Goal: Information Seeking & Learning: Learn about a topic

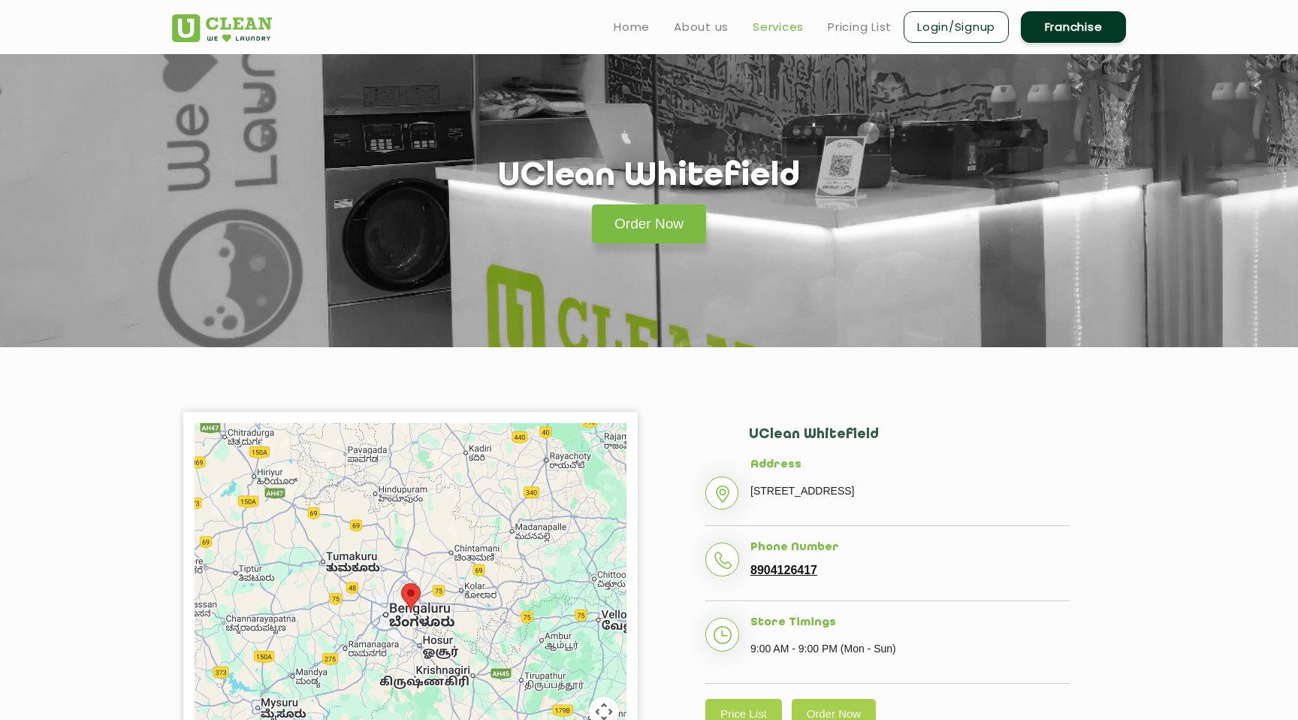
click at [764, 31] on link "Services" at bounding box center [778, 27] width 51 height 18
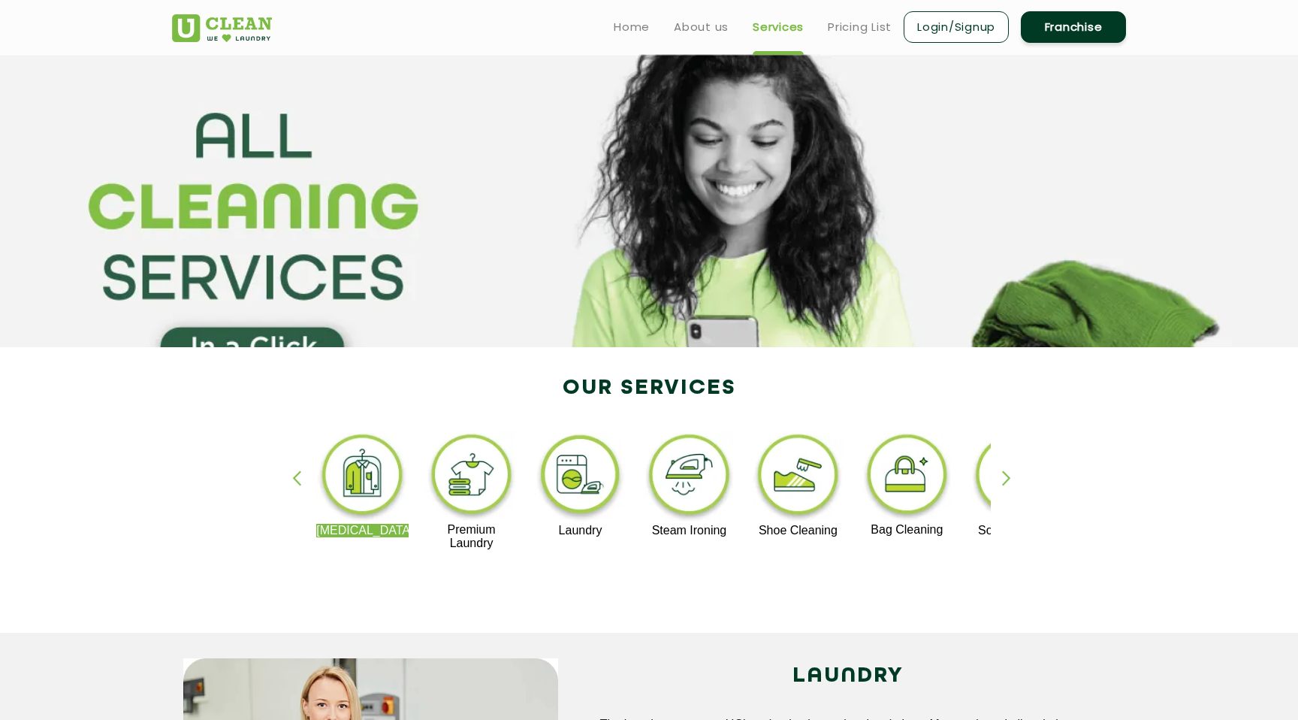
click at [795, 479] on img at bounding box center [798, 477] width 92 height 93
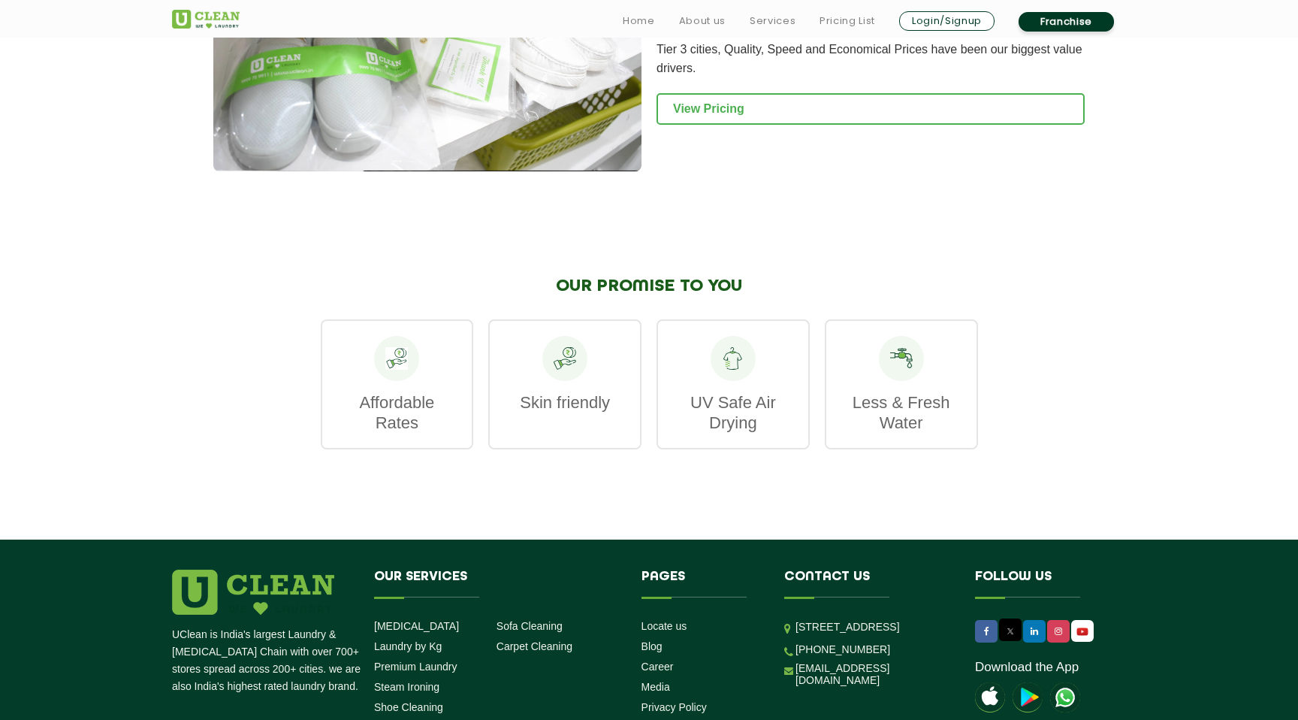
scroll to position [1678, 0]
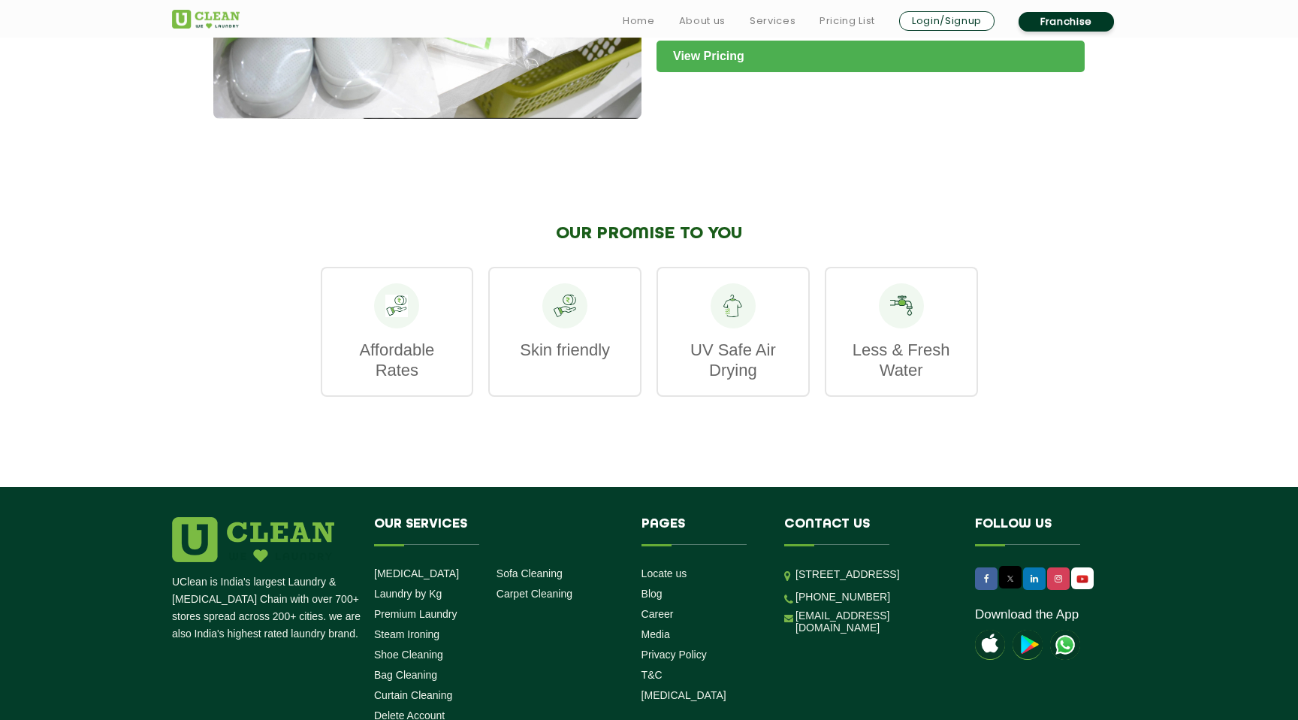
click at [742, 72] on link "View Pricing" at bounding box center [871, 57] width 428 height 32
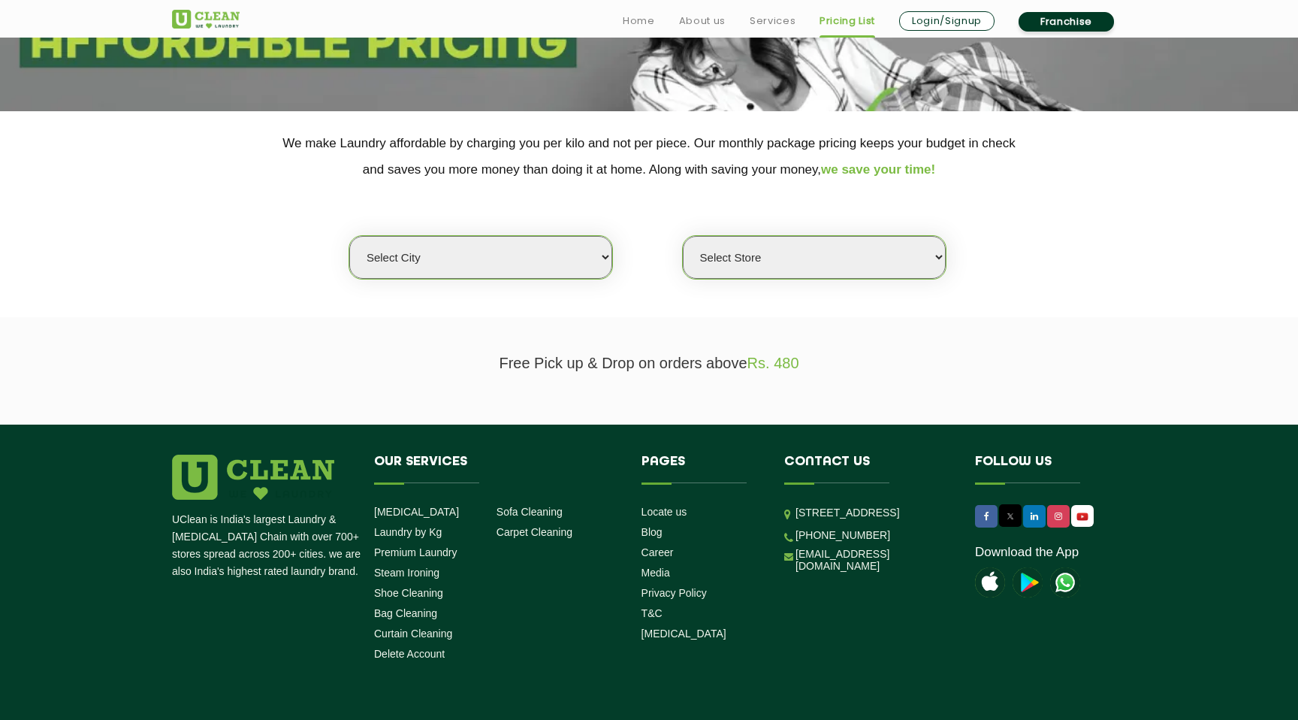
scroll to position [239, 0]
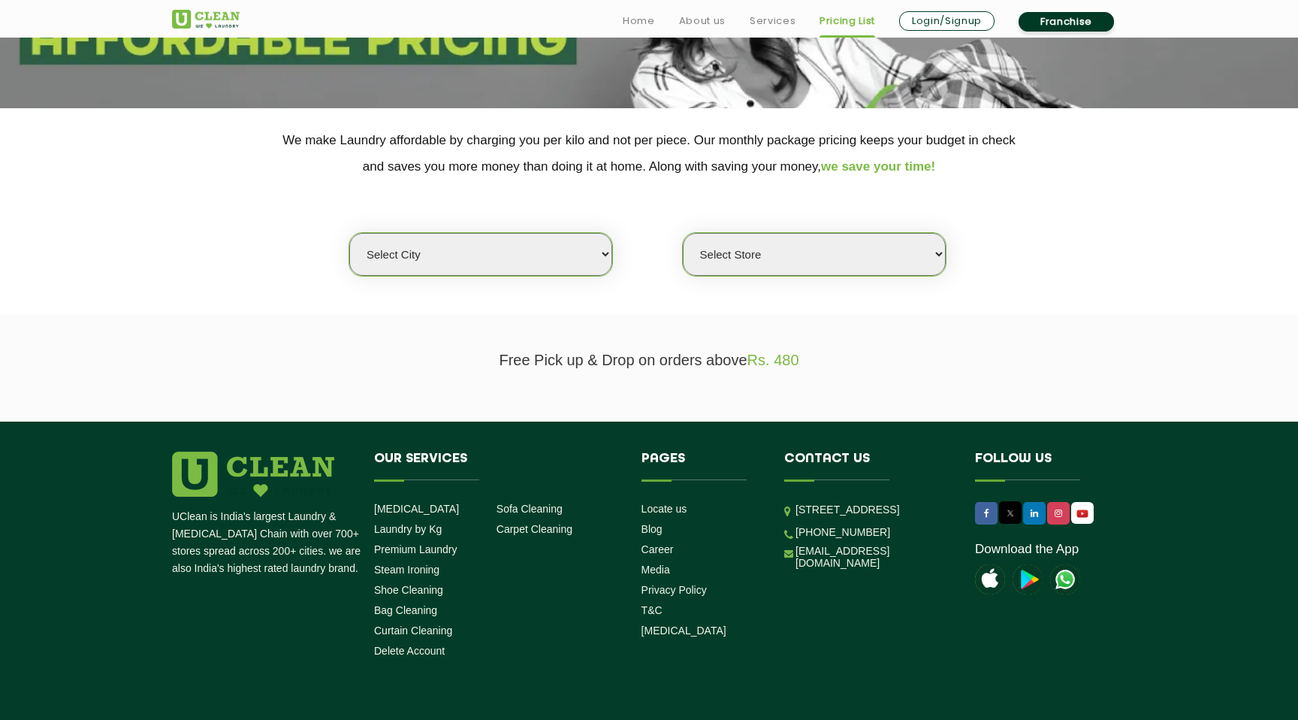
click at [582, 262] on select "Select city Aalo Agartala Agra Ahmedabad Akola Aligarh Alwar - UClean Select Am…" at bounding box center [480, 254] width 263 height 43
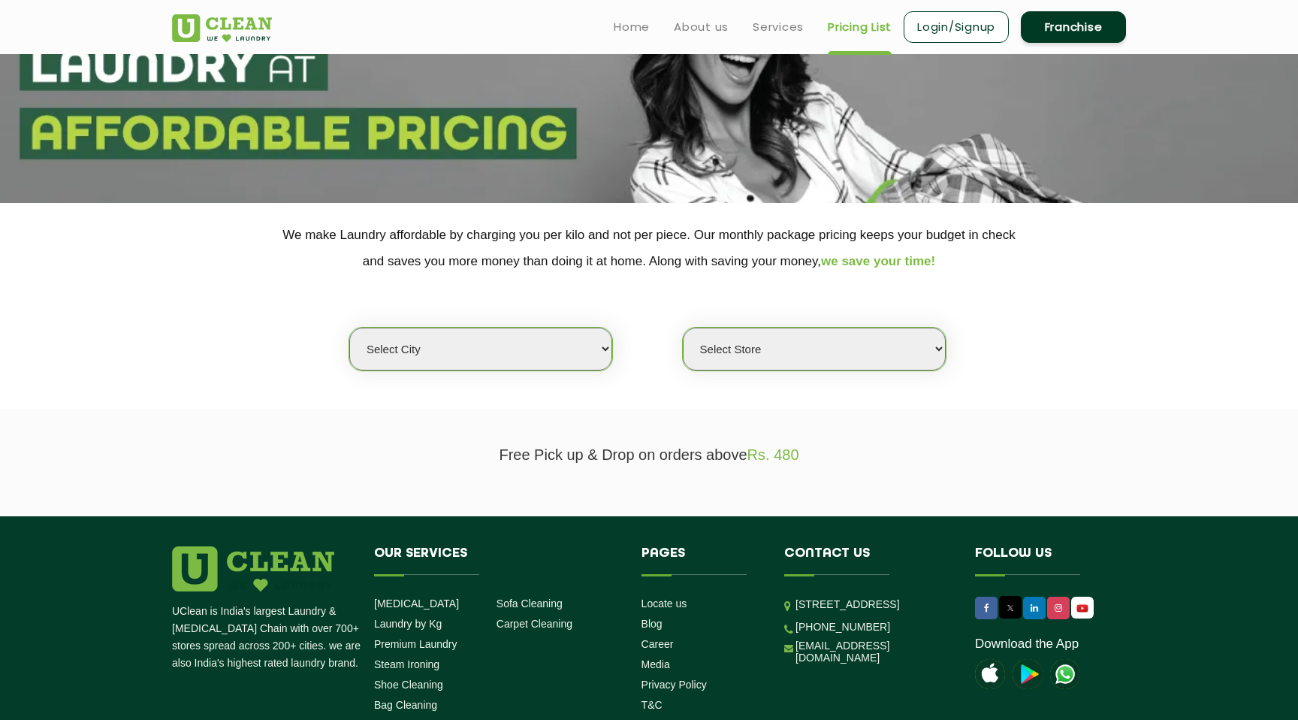
scroll to position [133, 0]
